Goal: Navigation & Orientation: Find specific page/section

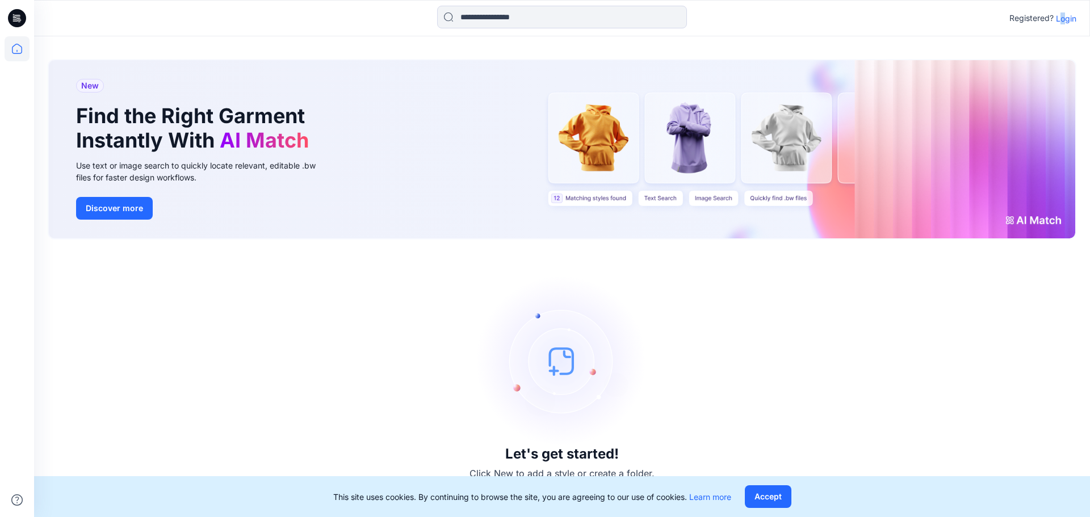
click at [1063, 19] on p "Login" at bounding box center [1066, 18] width 20 height 12
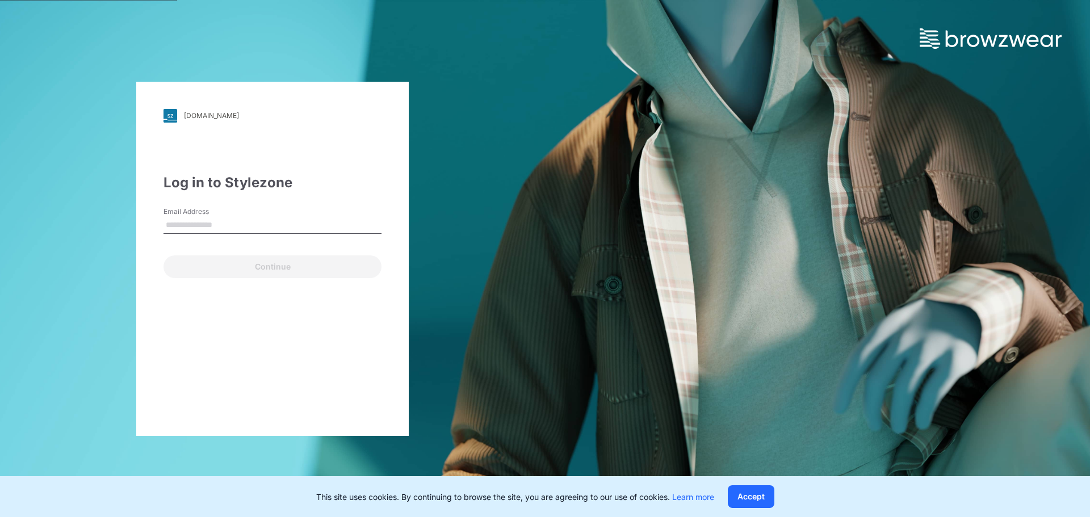
click at [193, 221] on input "Email Address" at bounding box center [272, 225] width 218 height 17
type input "**********"
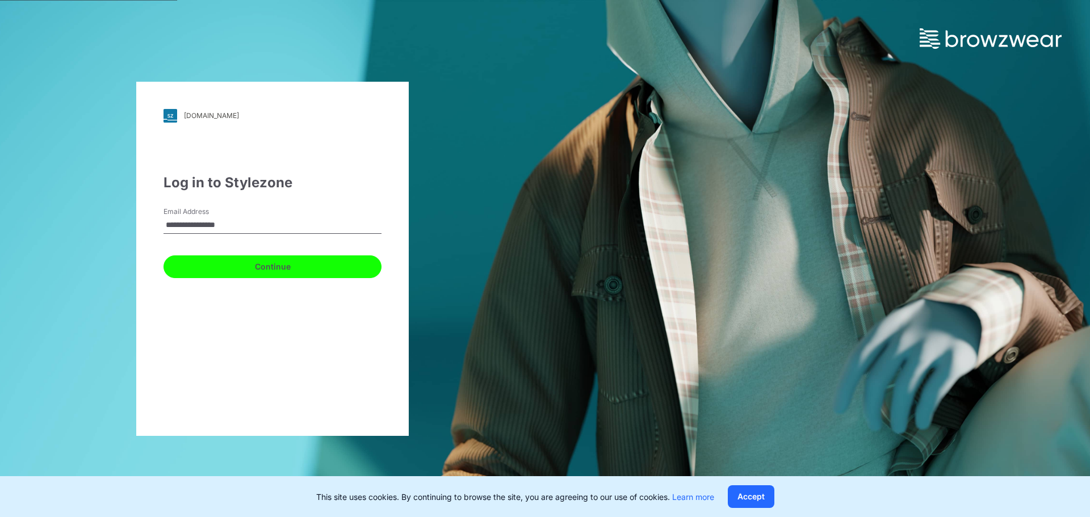
click at [236, 265] on button "Continue" at bounding box center [272, 266] width 218 height 23
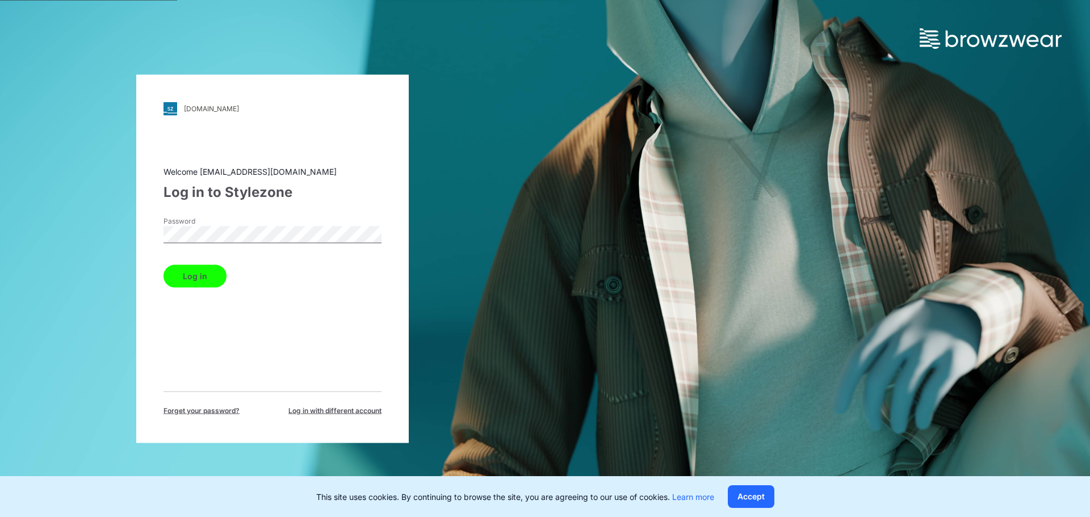
click at [202, 264] on div "Log in" at bounding box center [272, 273] width 218 height 27
click at [199, 270] on button "Log in" at bounding box center [194, 276] width 63 height 23
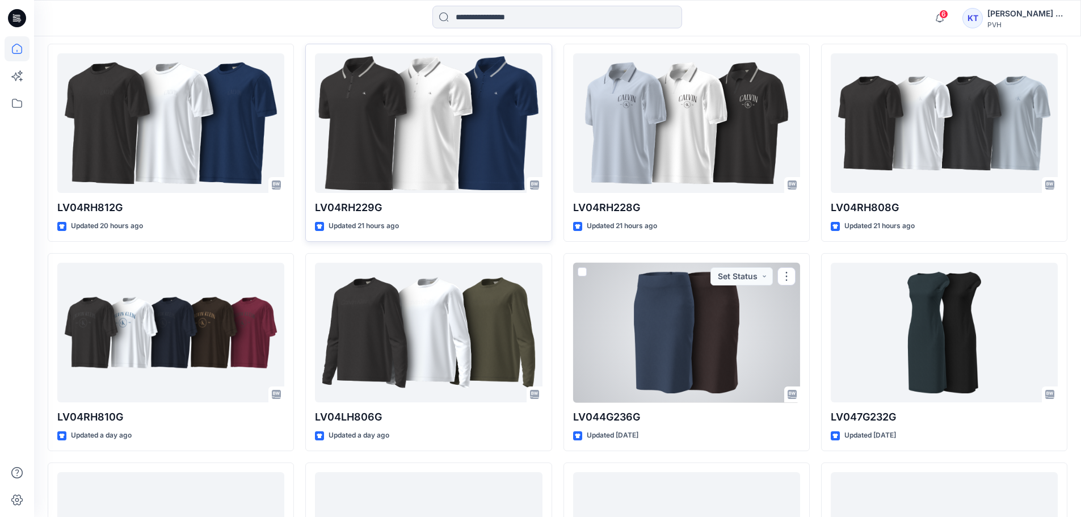
scroll to position [170, 0]
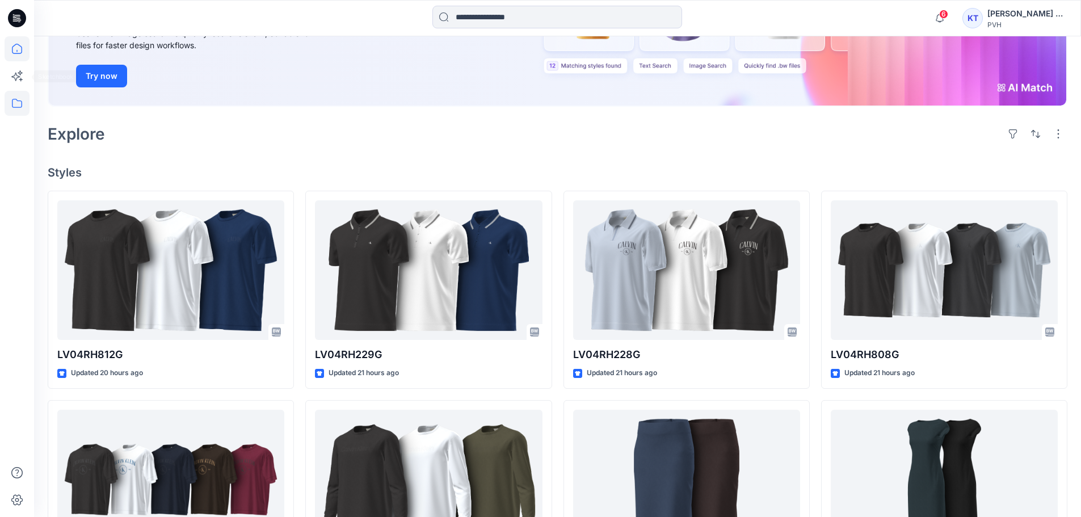
click at [10, 99] on icon at bounding box center [17, 103] width 25 height 25
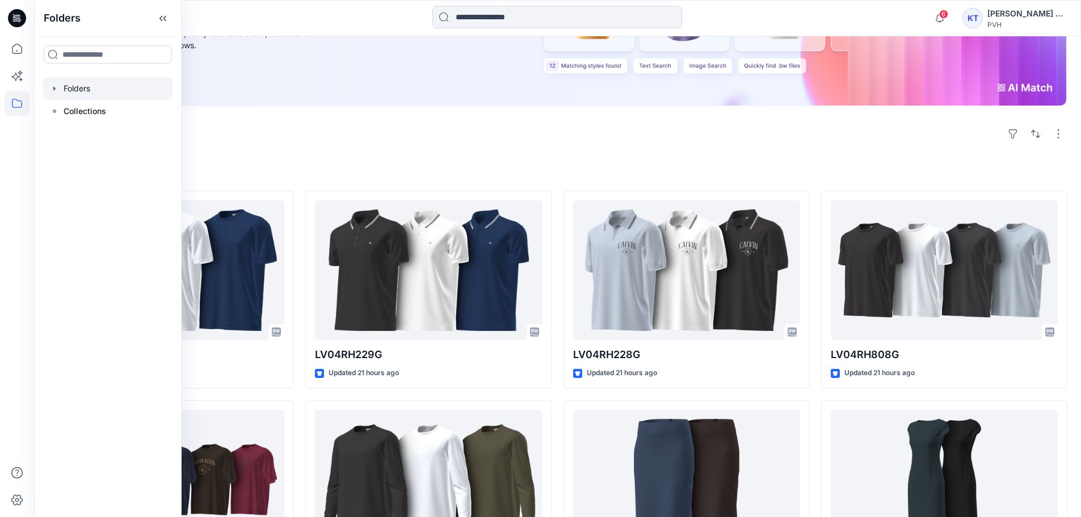
click at [88, 94] on div at bounding box center [107, 88] width 129 height 23
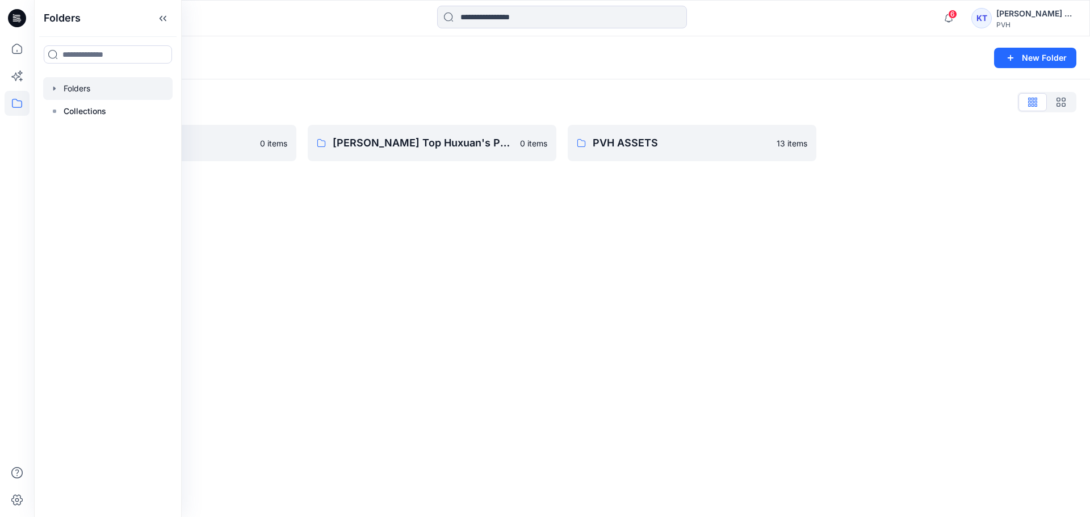
click at [236, 17] on div at bounding box center [166, 18] width 264 height 25
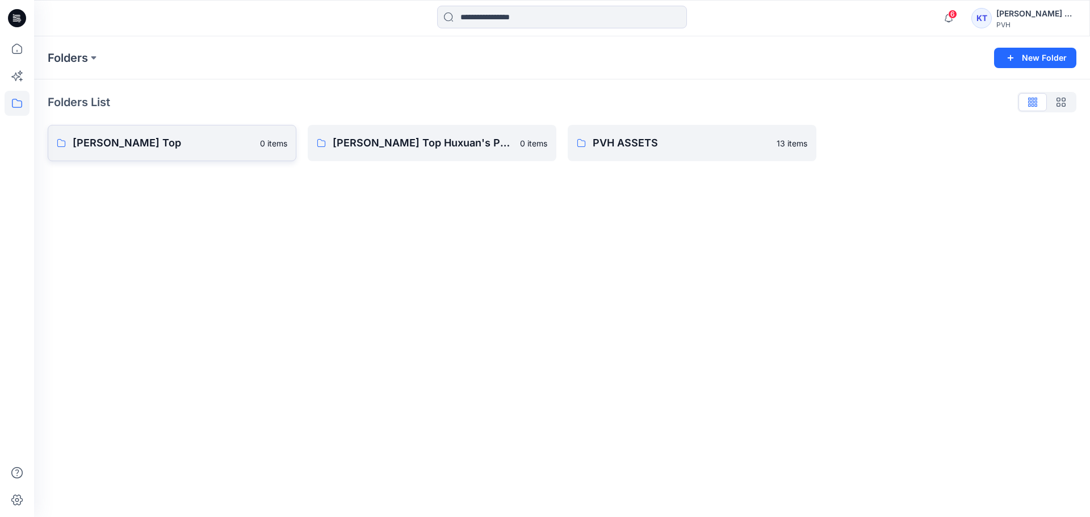
click at [161, 141] on p "[PERSON_NAME] Top" at bounding box center [163, 143] width 180 height 16
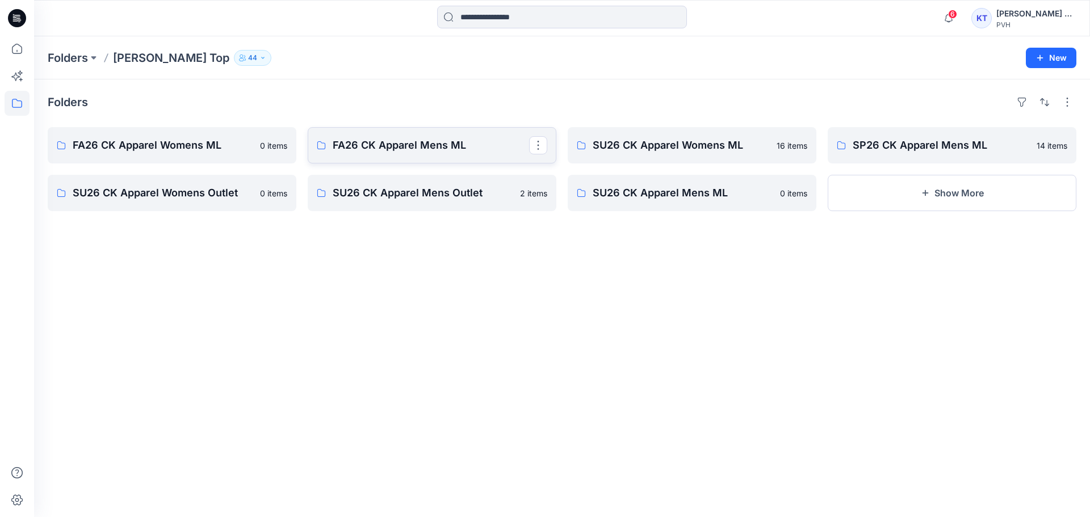
click at [395, 144] on p "FA26 CK Apparel Mens ML" at bounding box center [431, 145] width 196 height 16
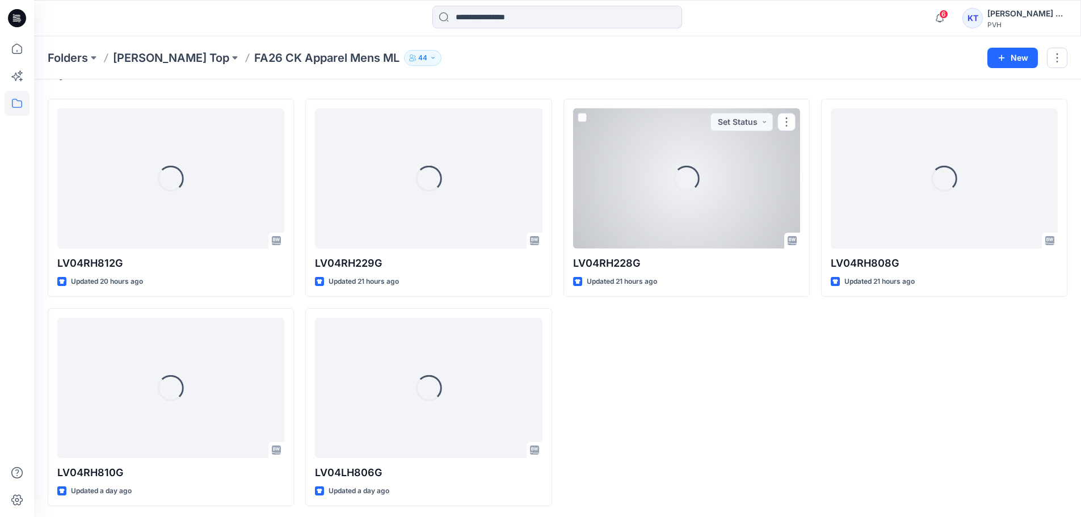
scroll to position [31, 0]
